Goal: Navigation & Orientation: Find specific page/section

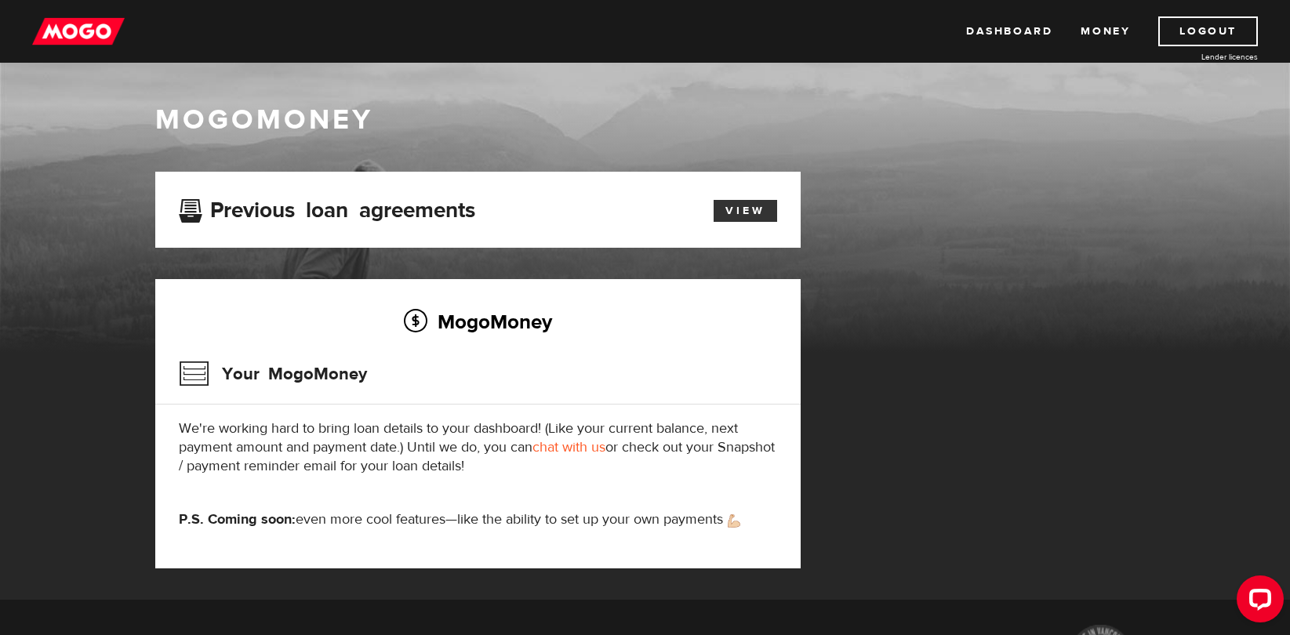
click at [738, 218] on link "View" at bounding box center [745, 211] width 64 height 22
click at [752, 218] on link "View" at bounding box center [745, 211] width 64 height 22
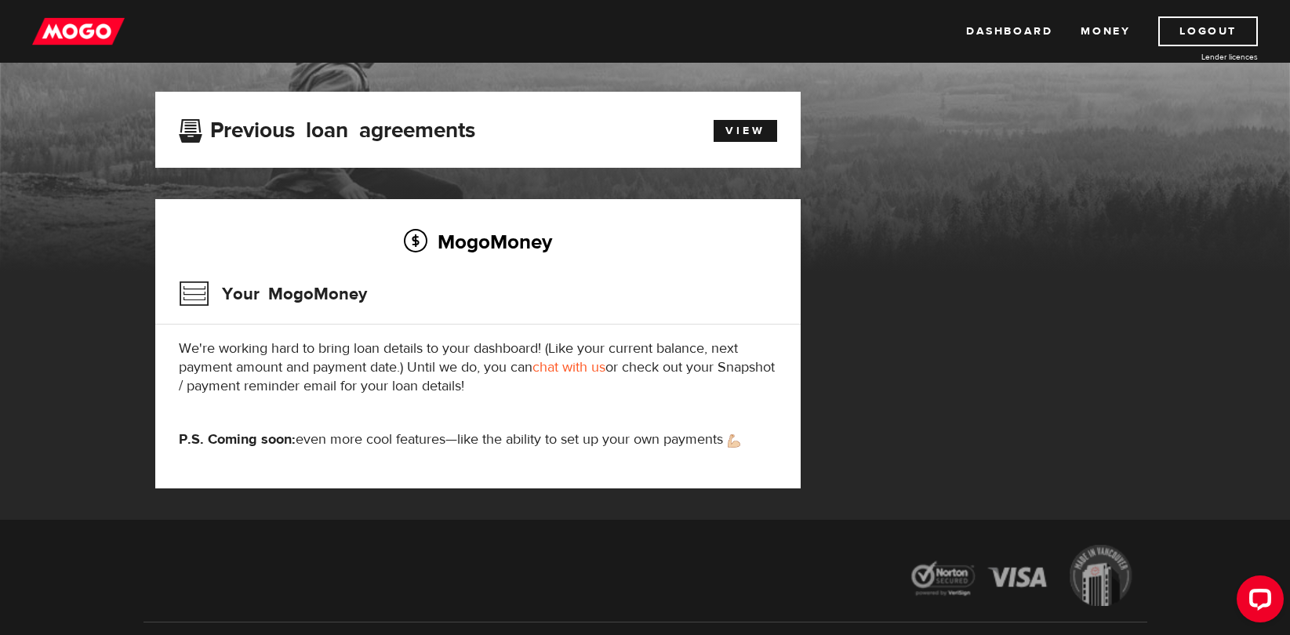
scroll to position [82, 0]
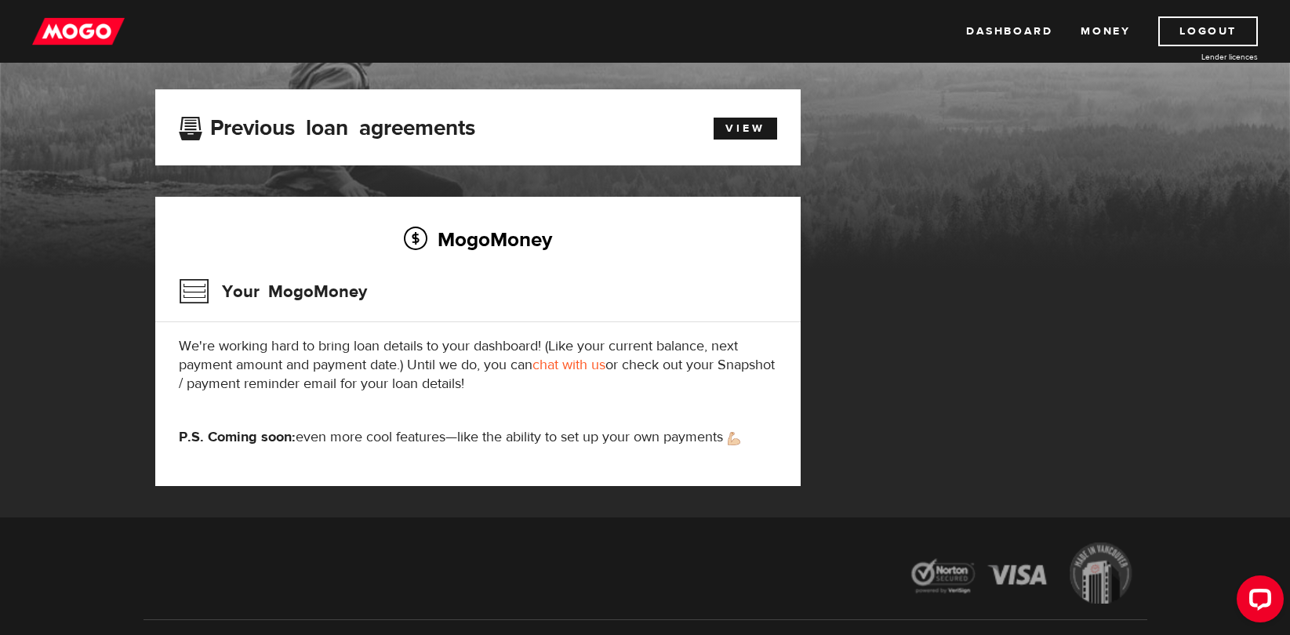
click at [425, 289] on div "Your MogoMoney" at bounding box center [478, 296] width 598 height 51
click at [1118, 30] on link "Money" at bounding box center [1104, 31] width 49 height 30
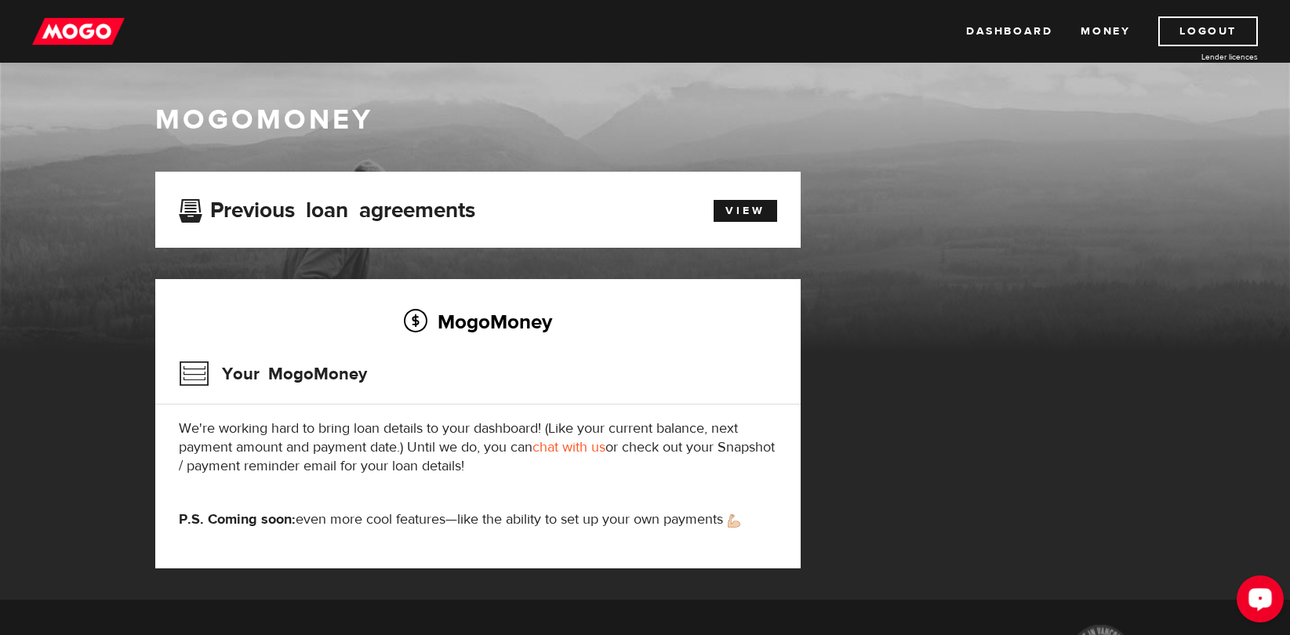
click at [1273, 604] on button "Open LiveChat chat widget" at bounding box center [1259, 598] width 47 height 47
click at [1018, 34] on link "Dashboard" at bounding box center [1009, 31] width 86 height 30
click at [1013, 30] on link "Dashboard" at bounding box center [1009, 31] width 86 height 30
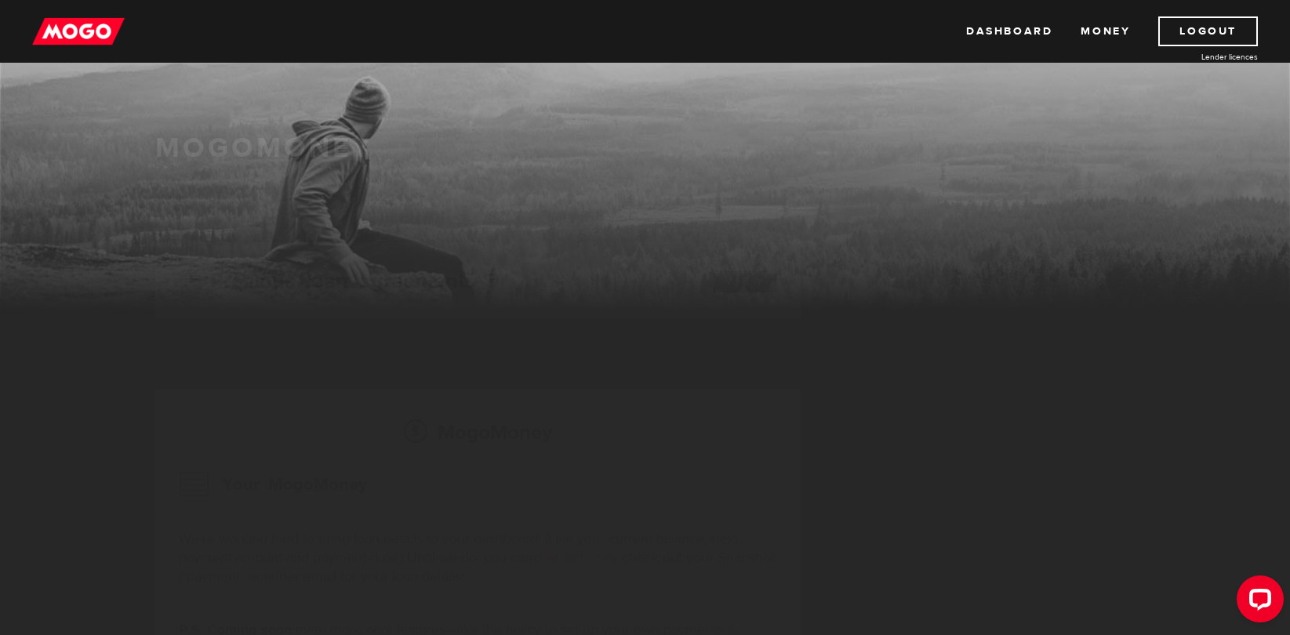
scroll to position [45, 0]
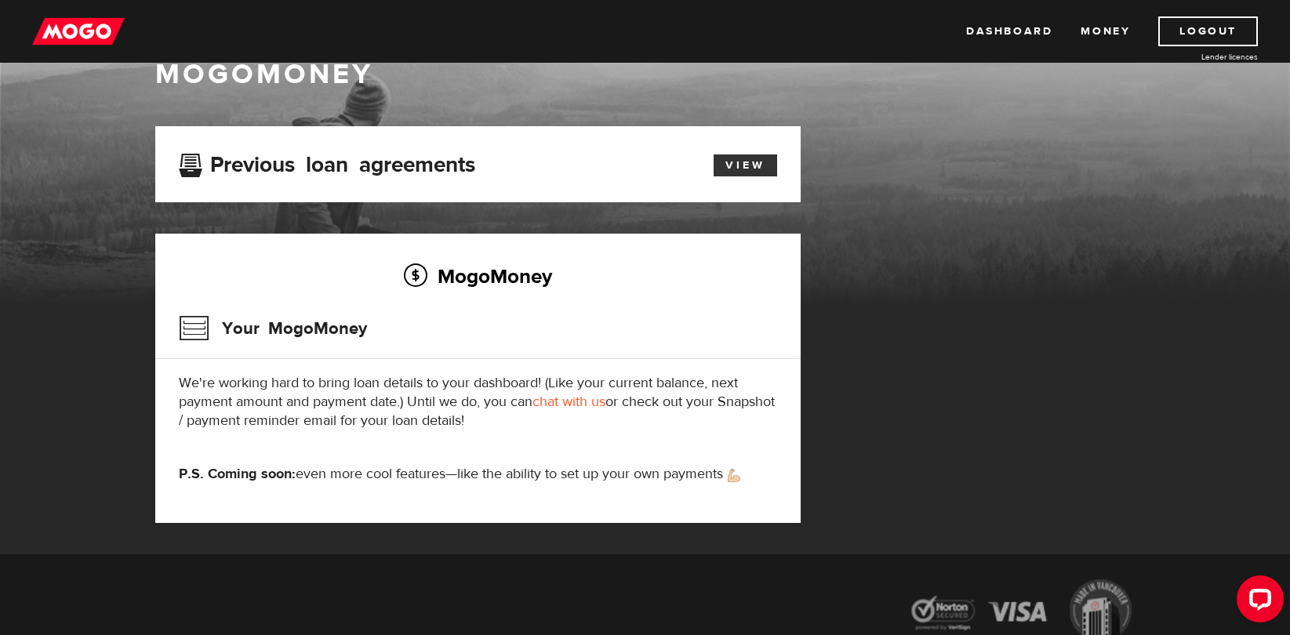
click at [747, 165] on link "View" at bounding box center [745, 165] width 64 height 22
